Goal: Obtain resource: Obtain resource

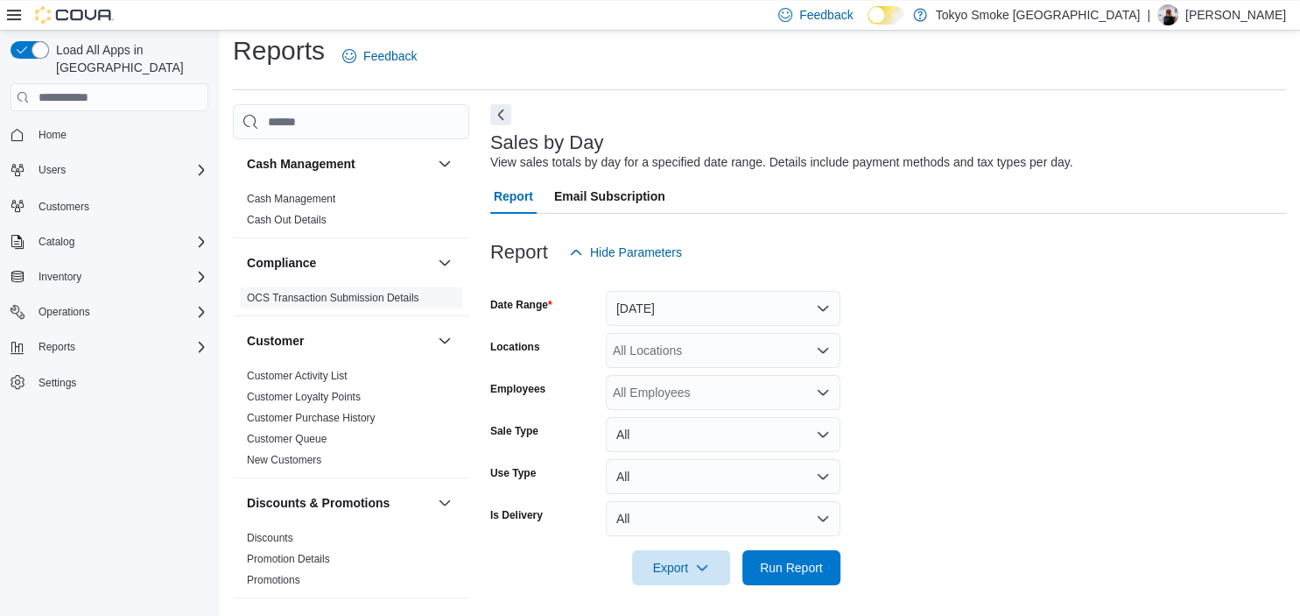
scroll to position [15, 0]
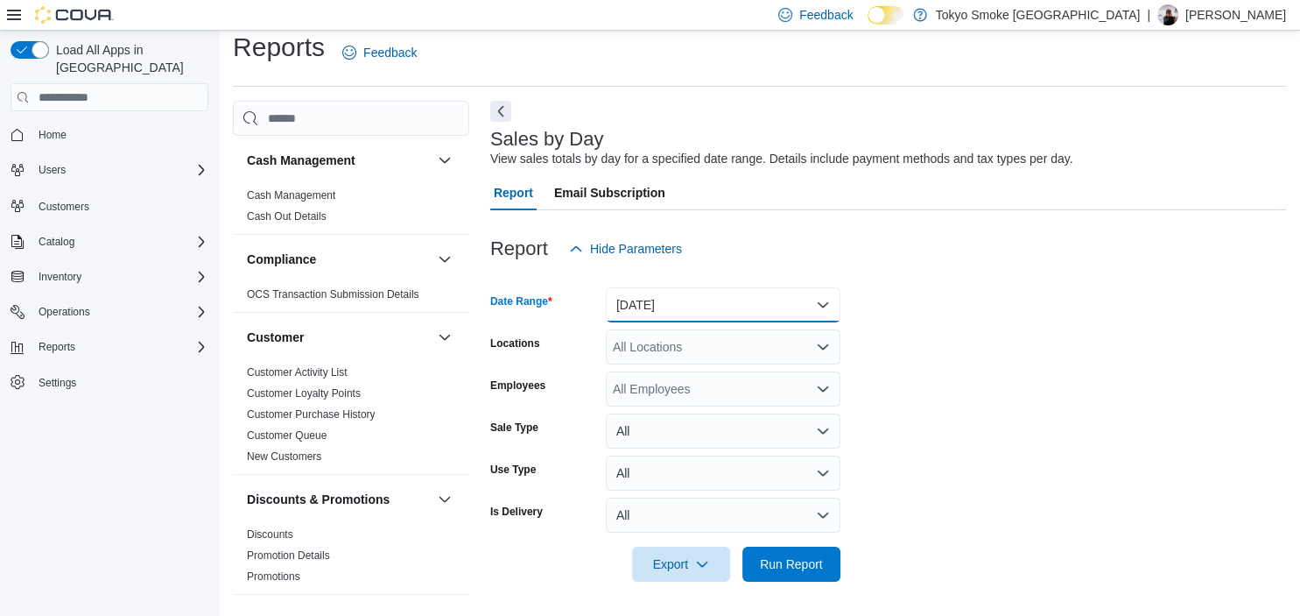
click at [632, 302] on button "[DATE]" at bounding box center [723, 304] width 235 height 35
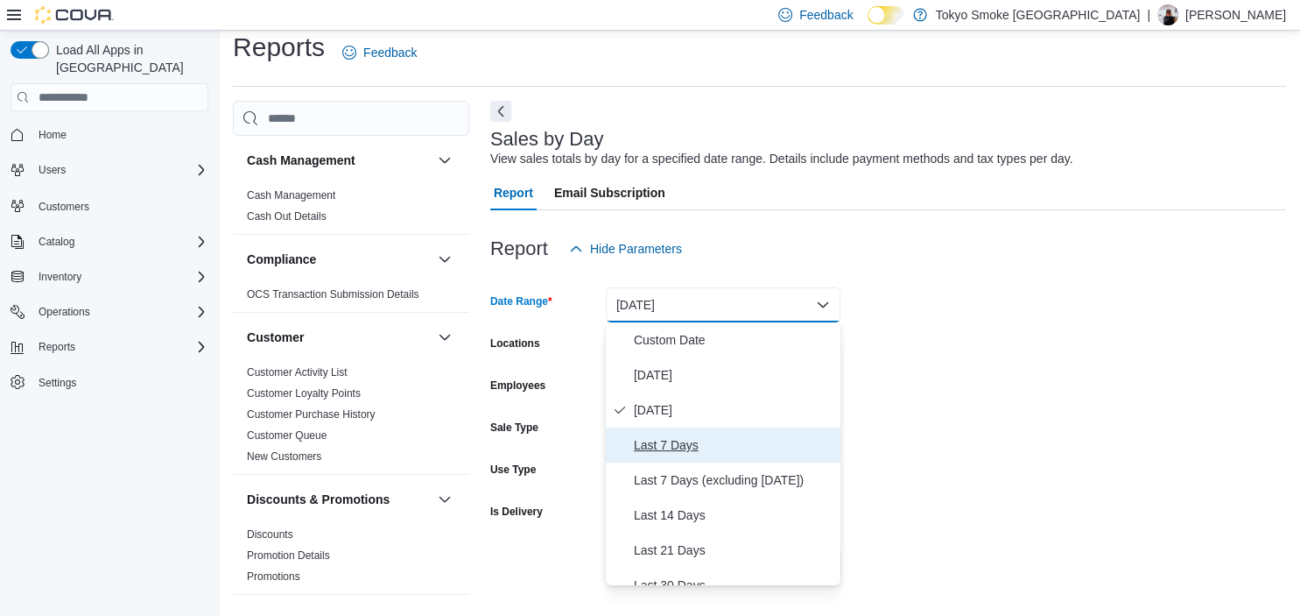
click at [649, 441] on span "Last 7 Days" at bounding box center [734, 444] width 200 height 21
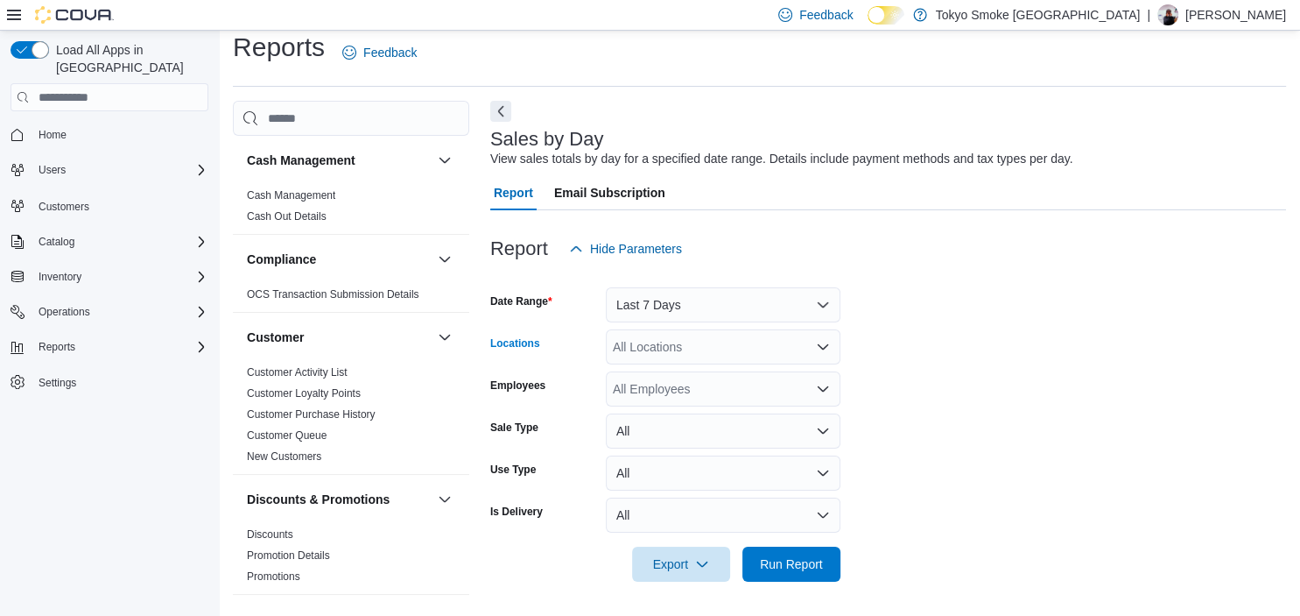
click at [657, 345] on div "All Locations" at bounding box center [723, 346] width 235 height 35
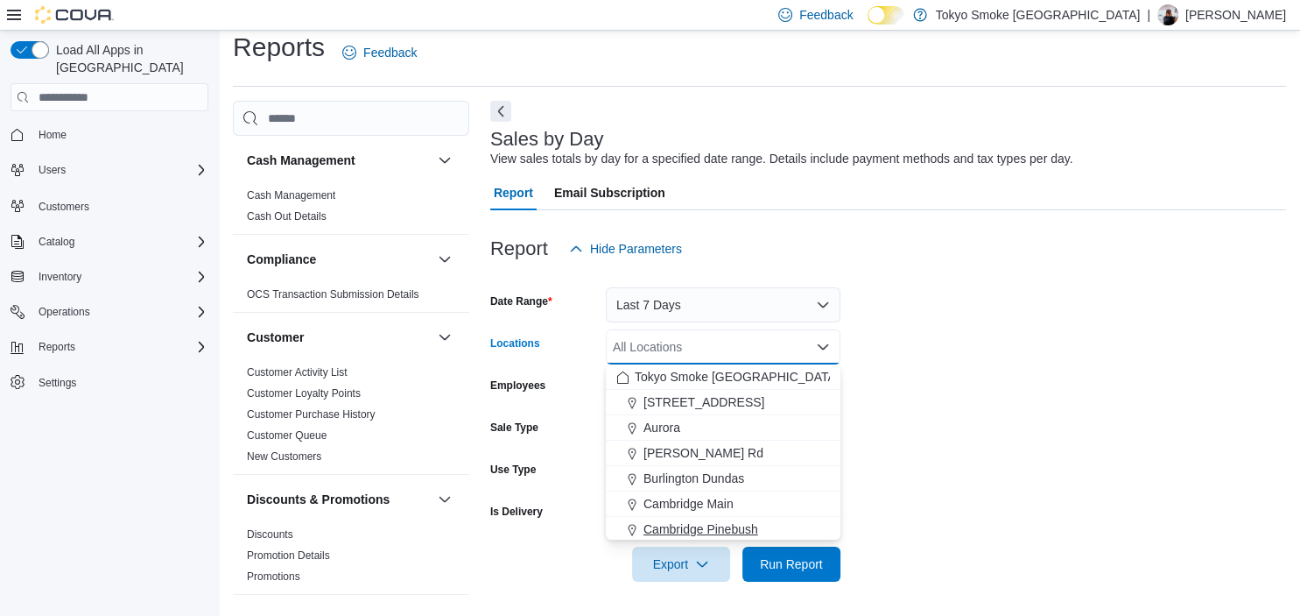
click at [682, 524] on span "Cambridge Pinebush" at bounding box center [701, 529] width 115 height 18
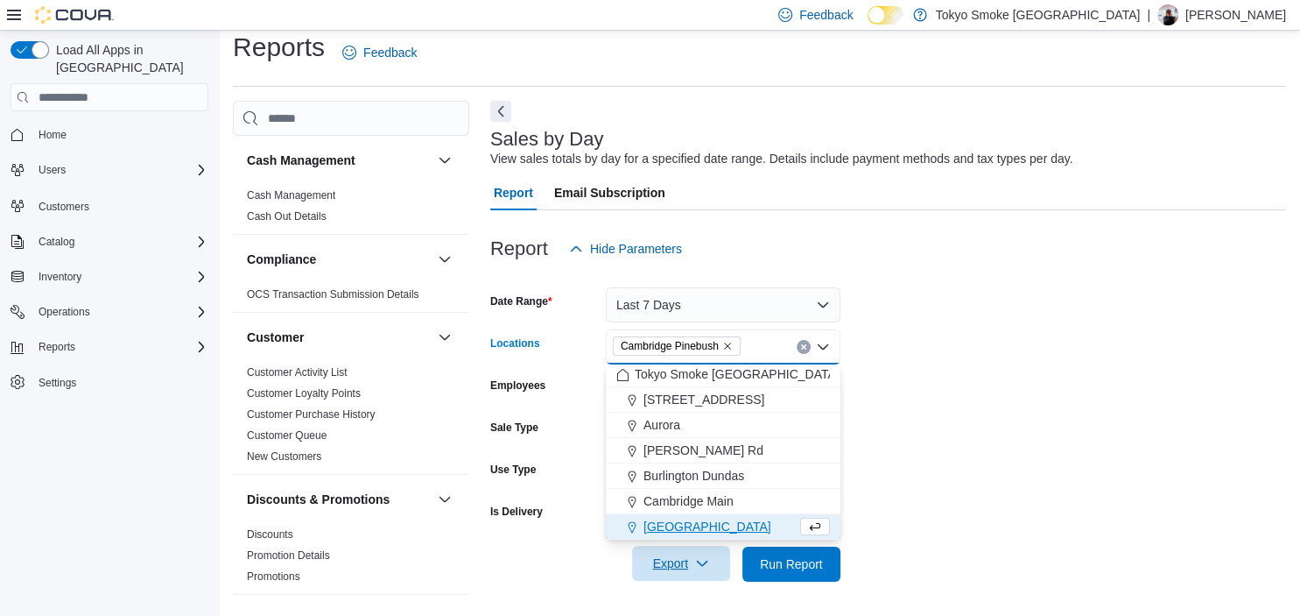
click at [674, 562] on span "Export" at bounding box center [681, 563] width 77 height 35
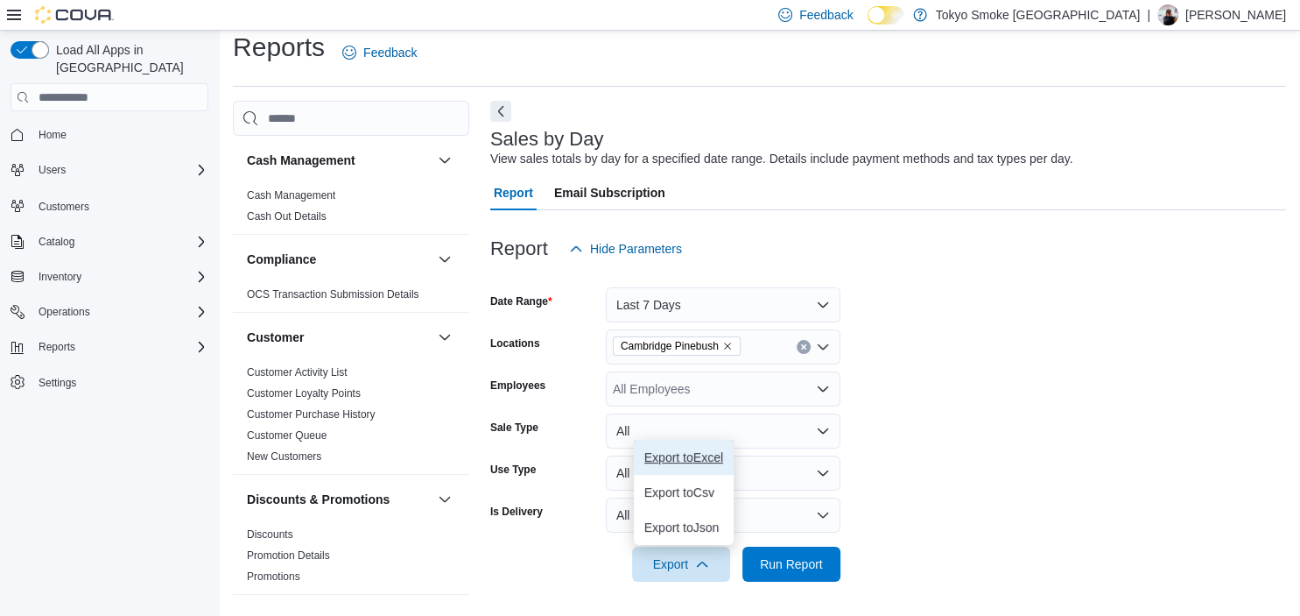
click at [688, 453] on span "Export to Excel" at bounding box center [683, 457] width 79 height 14
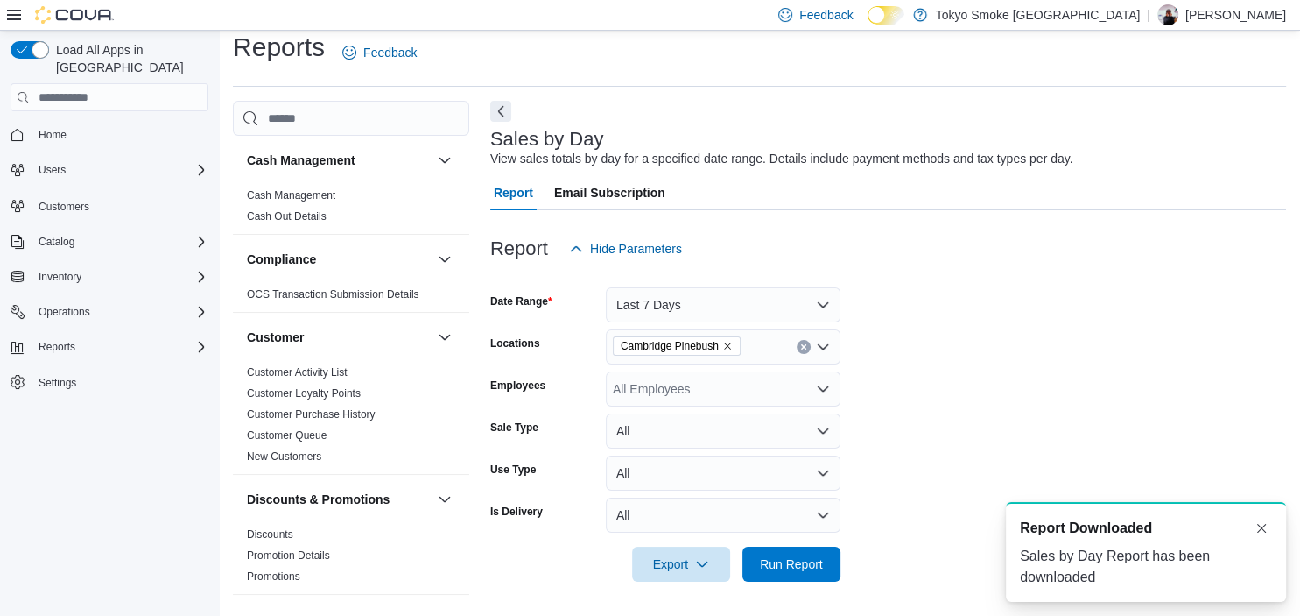
scroll to position [0, 0]
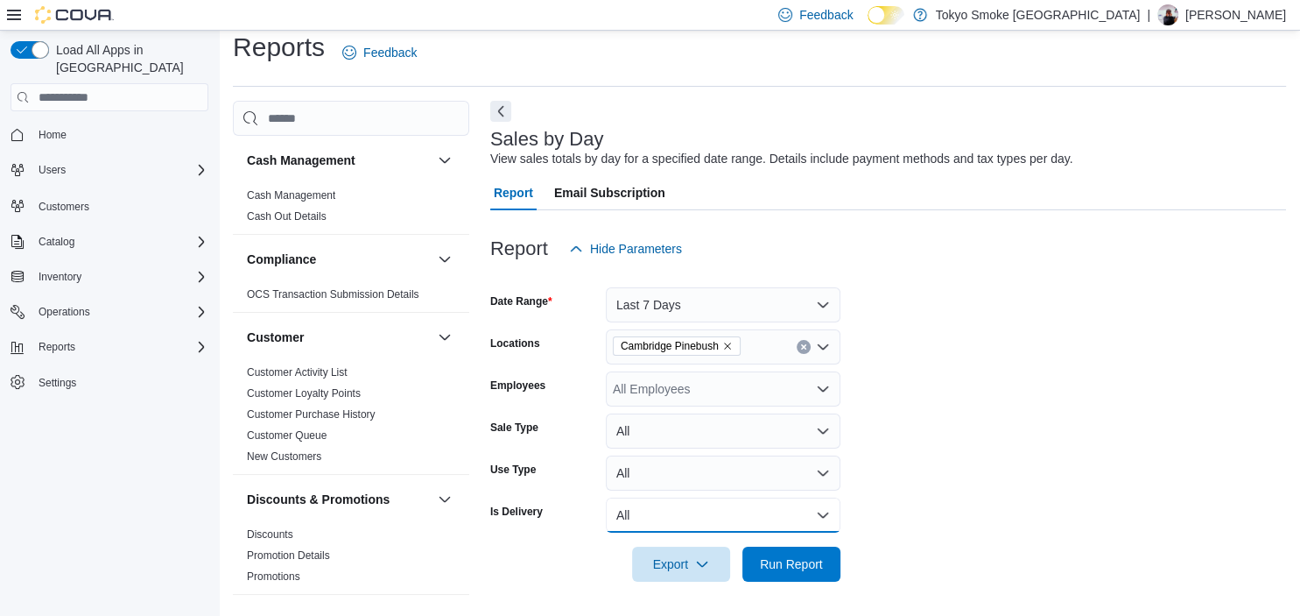
click at [638, 511] on button "All" at bounding box center [723, 514] width 235 height 35
click at [647, 447] on span "Yes" at bounding box center [734, 444] width 200 height 21
click at [765, 562] on span "Run Report" at bounding box center [791, 563] width 63 height 18
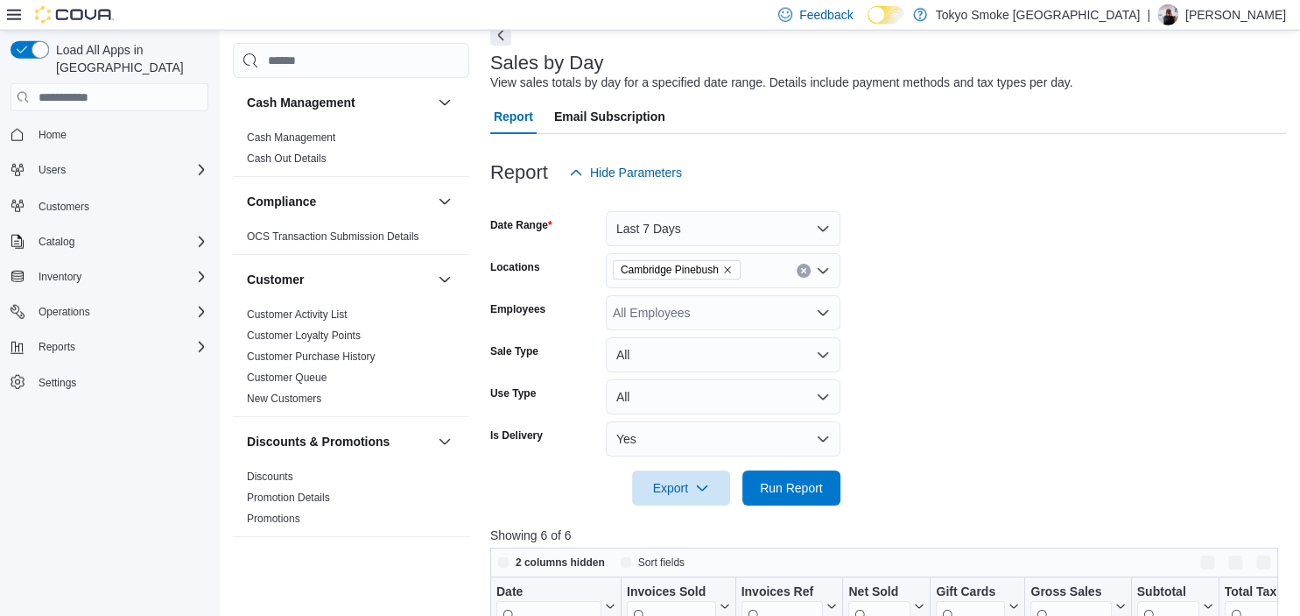
scroll to position [292, 0]
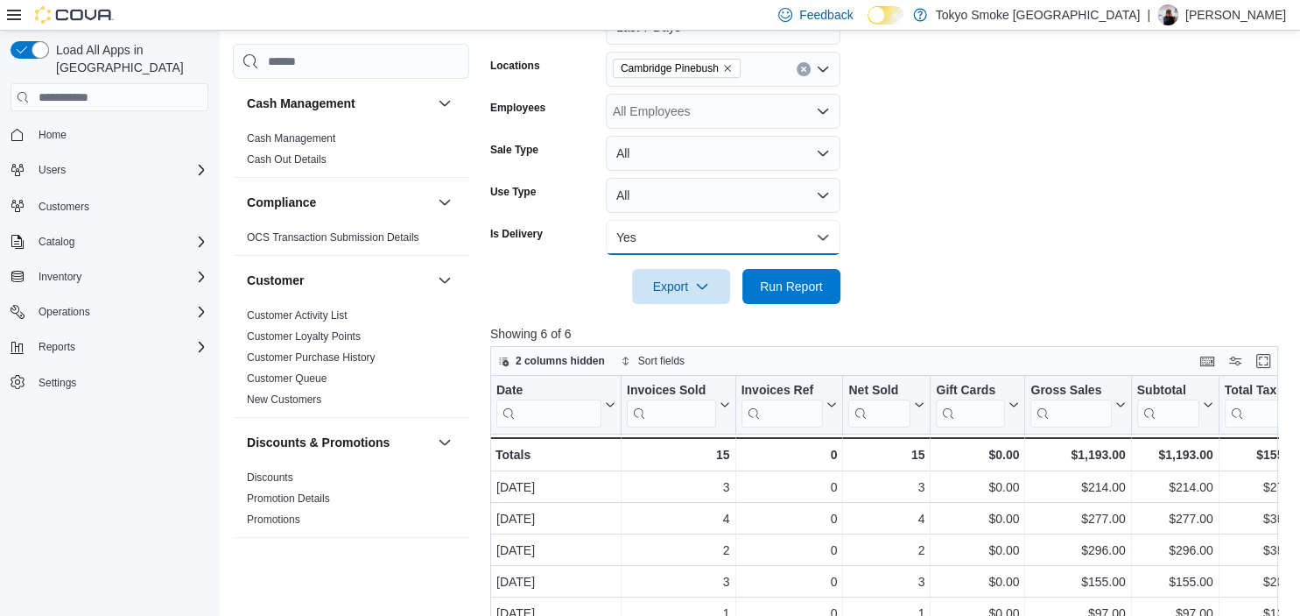
click at [643, 235] on button "Yes" at bounding box center [723, 237] width 235 height 35
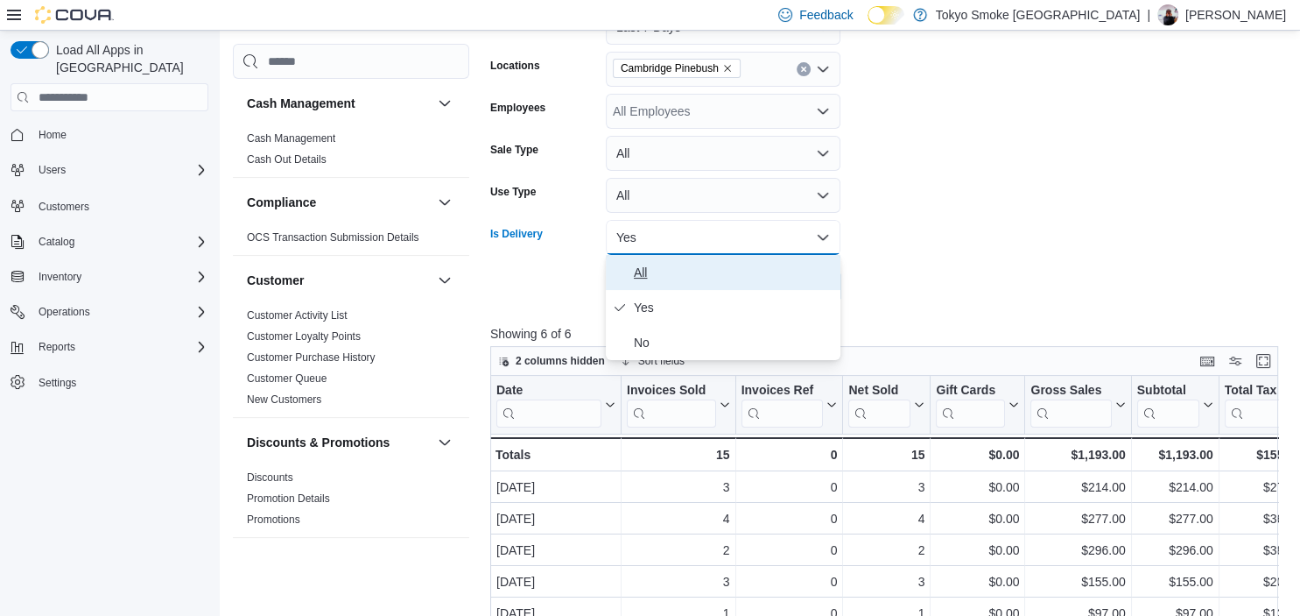
click at [639, 273] on span "All" at bounding box center [734, 272] width 200 height 21
